Goal: Information Seeking & Learning: Check status

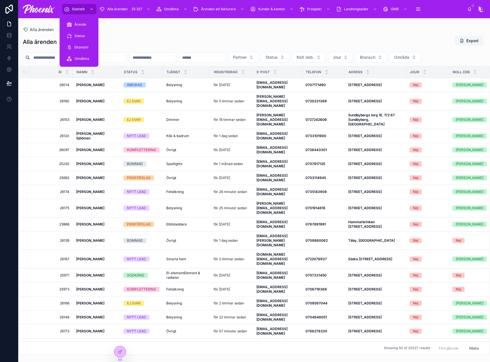
click at [85, 11] on div "Statistik" at bounding box center [79, 9] width 31 height 9
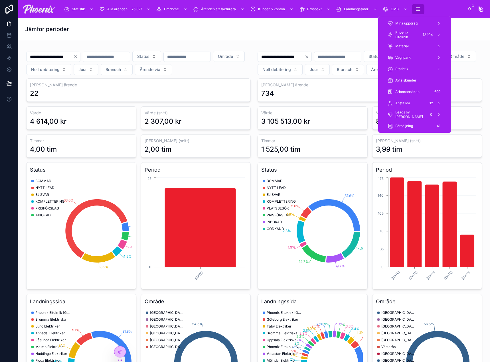
click at [416, 10] on icon "scrollable content" at bounding box center [418, 9] width 6 height 6
click at [413, 38] on span "Phoenix Elteknik" at bounding box center [406, 34] width 23 height 9
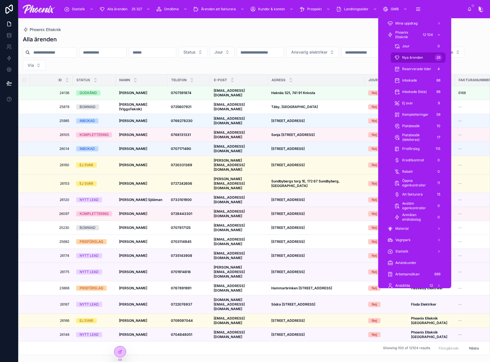
click at [423, 60] on div "Nya ärenden 26" at bounding box center [418, 57] width 48 height 9
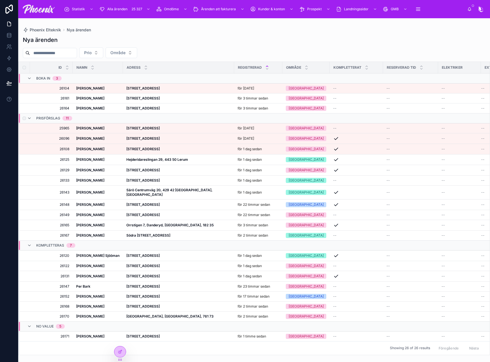
drag, startPoint x: 354, startPoint y: 113, endPoint x: 350, endPoint y: 115, distance: 4.2
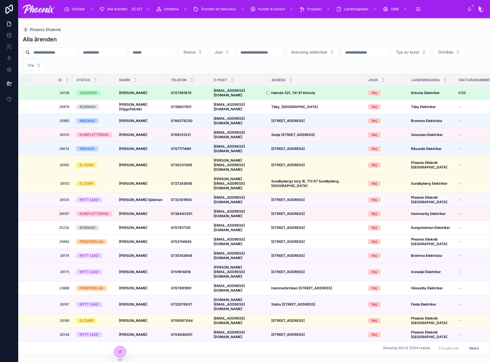
click at [299, 91] on strong "Haknäs 521, 741 91 Knivsta" at bounding box center [293, 93] width 44 height 4
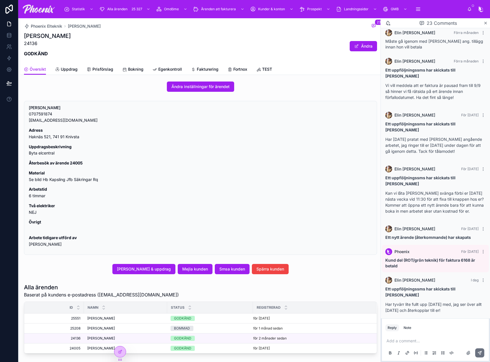
scroll to position [171, 0]
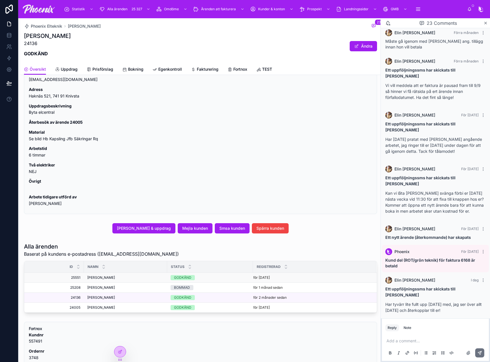
click at [182, 278] on div "GODKÄND" at bounding box center [182, 277] width 17 height 5
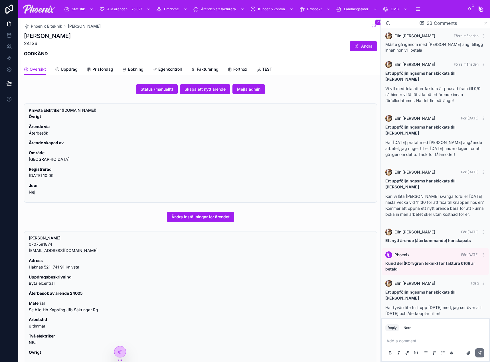
scroll to position [710, 0]
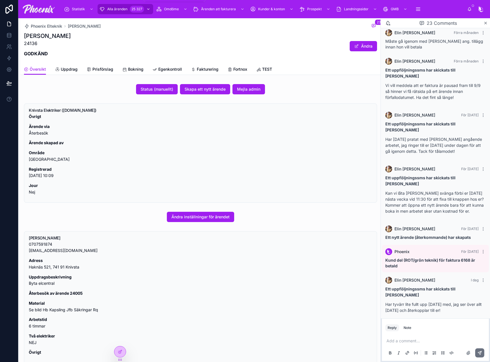
click at [132, 11] on div "25 327" at bounding box center [137, 9] width 14 height 7
